Goal: Task Accomplishment & Management: Manage account settings

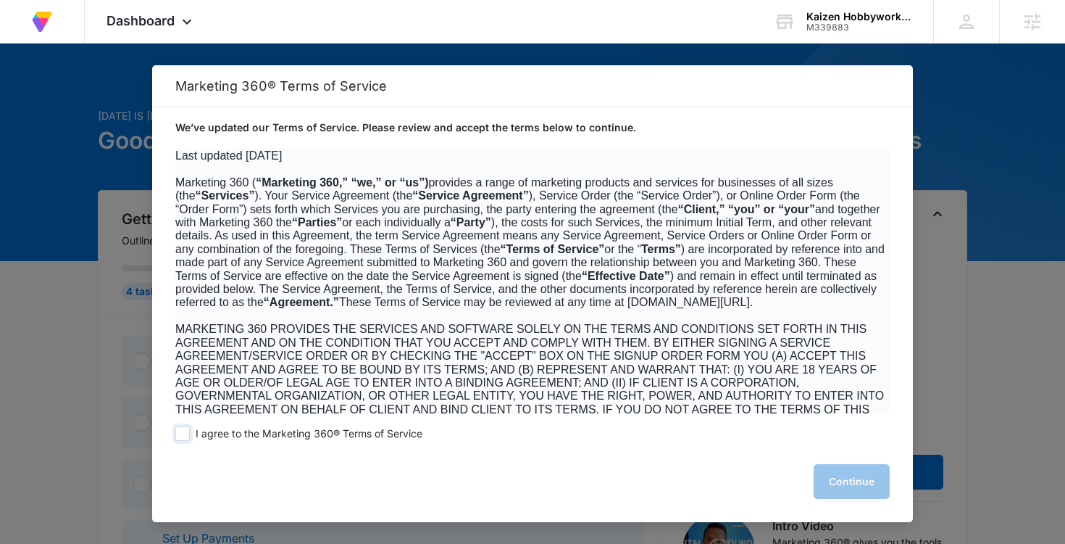
click at [184, 436] on span at bounding box center [182, 433] width 14 height 14
click at [184, 436] on input "I agree to the Marketing 360® Terms of Service" at bounding box center [182, 433] width 14 height 14
checkbox input "true"
click at [871, 477] on button "Continue" at bounding box center [852, 481] width 76 height 35
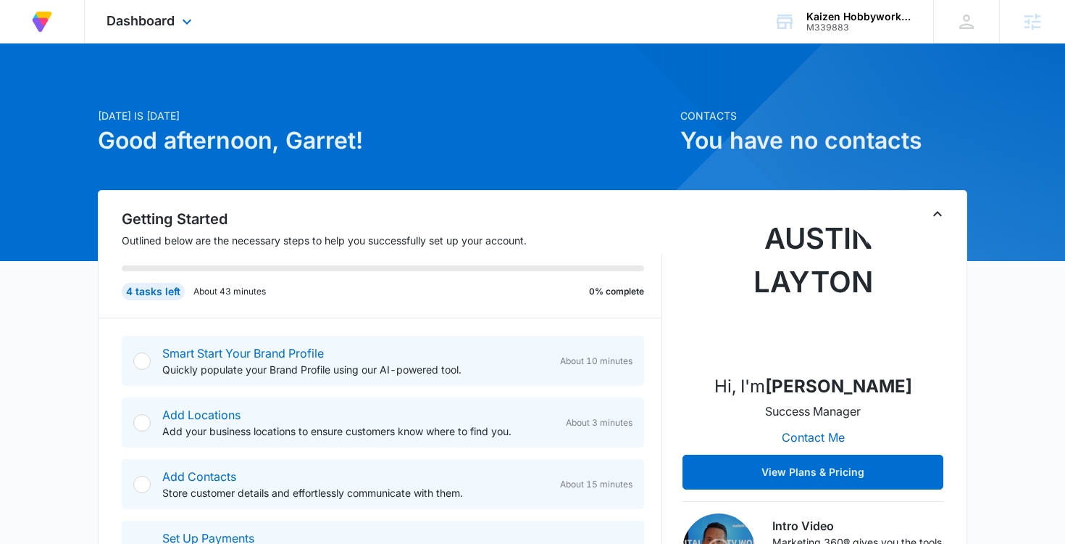
click at [185, 30] on div "Dashboard Apps Reputation Websites Forms CRM Email Social Content Ads Intellige…" at bounding box center [151, 21] width 133 height 43
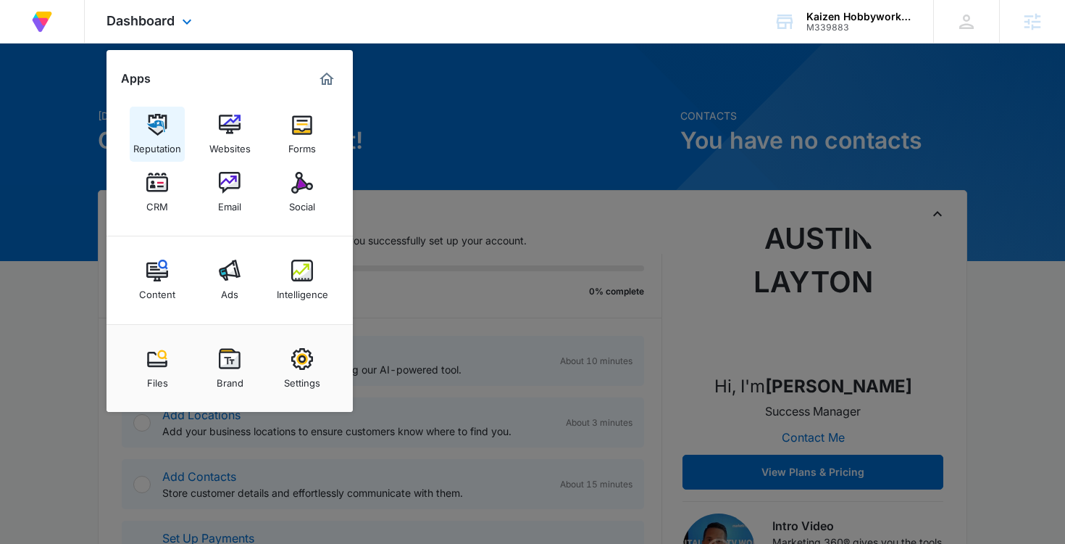
click at [168, 132] on link "Reputation" at bounding box center [157, 134] width 55 height 55
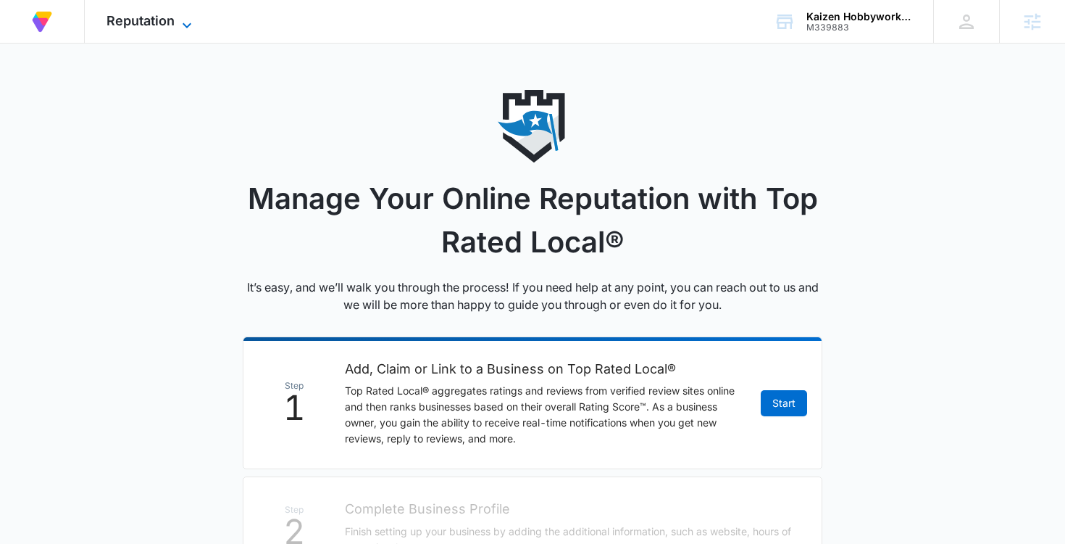
click at [165, 14] on span "Reputation" at bounding box center [141, 20] width 68 height 15
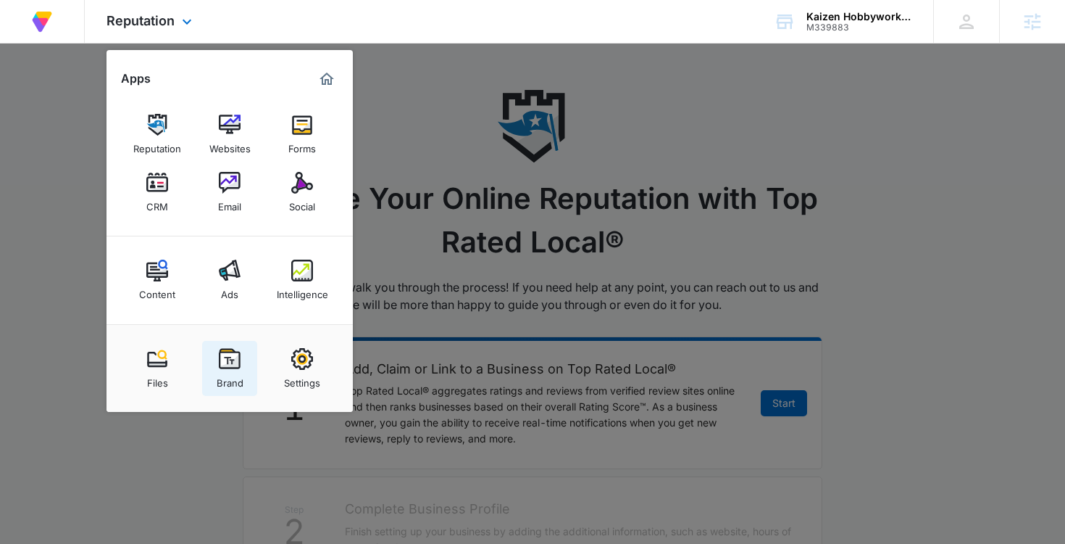
click at [224, 352] on img at bounding box center [230, 359] width 22 height 22
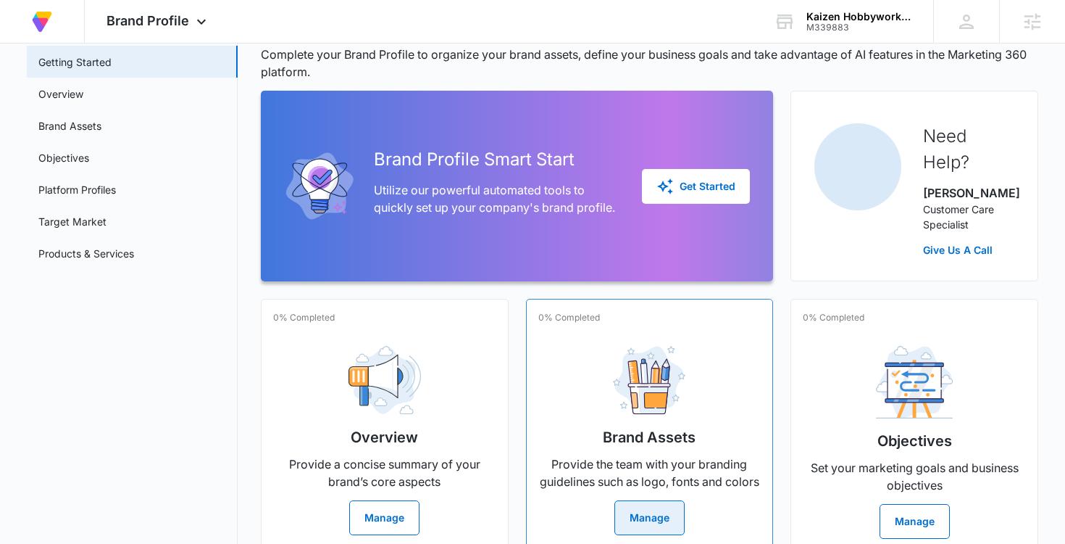
scroll to position [109, 0]
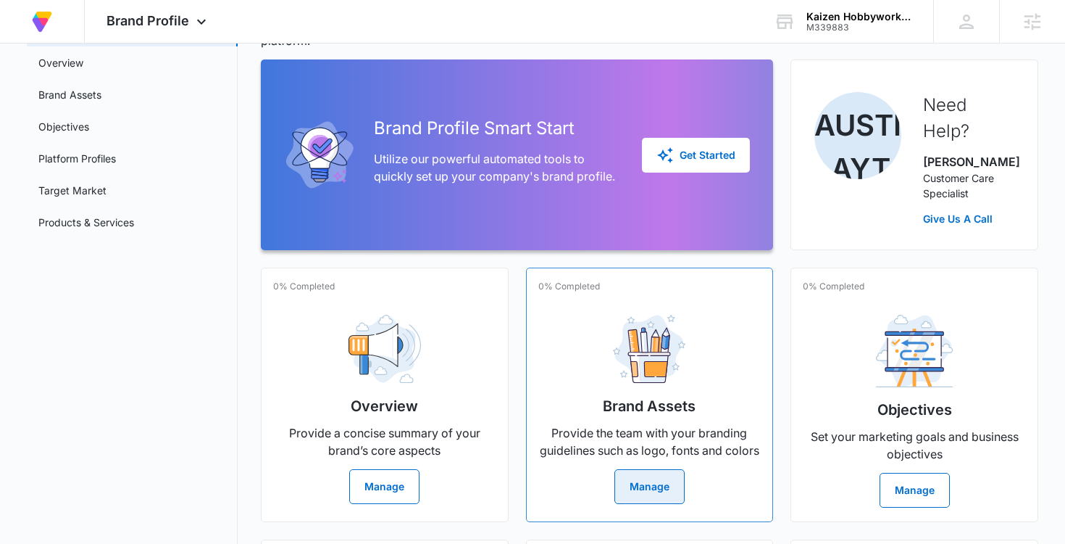
click at [650, 496] on button "Manage" at bounding box center [650, 486] width 70 height 35
